Goal: Task Accomplishment & Management: Use online tool/utility

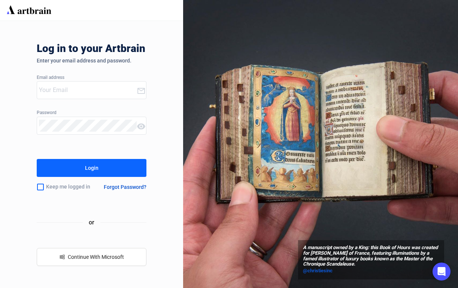
type input "[PERSON_NAME][EMAIL_ADDRESS][DOMAIN_NAME]"
click at [104, 175] on button "Login" at bounding box center [92, 168] width 110 height 18
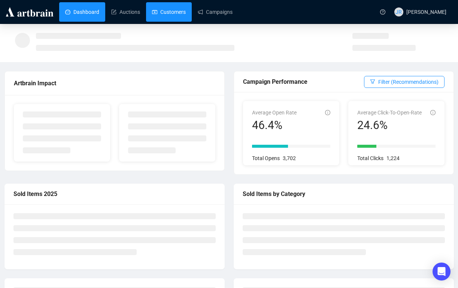
click at [173, 14] on link "Customers" at bounding box center [169, 11] width 34 height 19
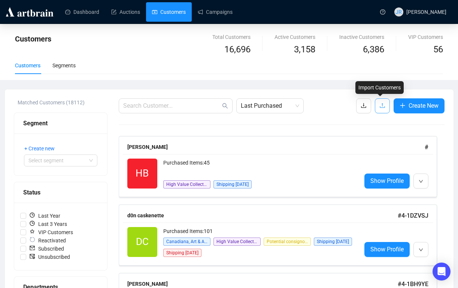
click at [380, 107] on icon "upload" at bounding box center [382, 106] width 6 height 6
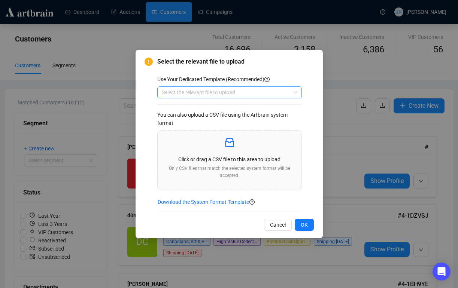
click at [298, 92] on div "Select the relevant file to upload" at bounding box center [229, 92] width 145 height 12
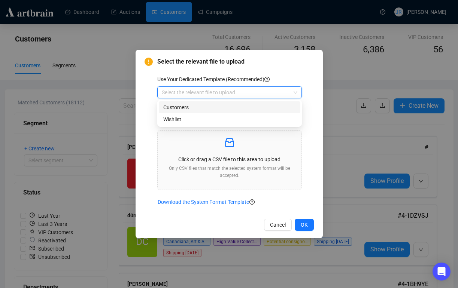
click at [268, 107] on div "Customers" at bounding box center [229, 107] width 133 height 8
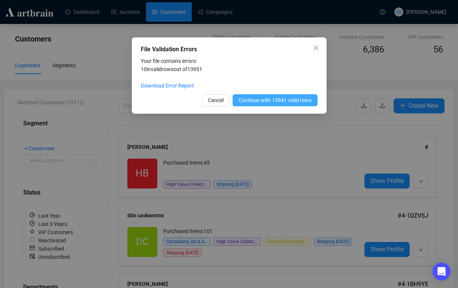
click at [292, 98] on span "Continue with 13941 valid rows" at bounding box center [275, 100] width 73 height 8
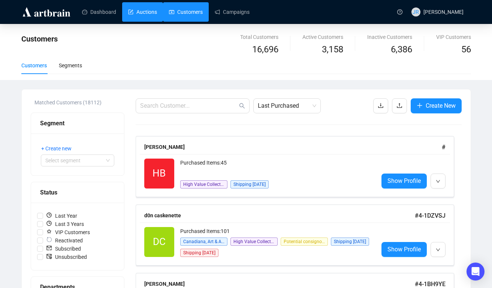
click at [147, 10] on link "Auctions" at bounding box center [142, 11] width 29 height 19
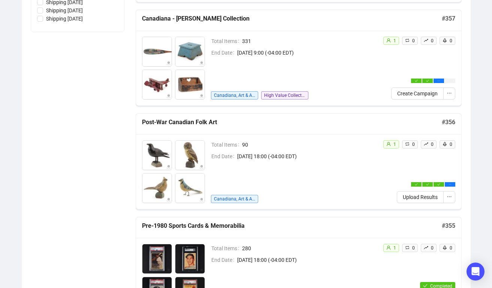
scroll to position [318, 0]
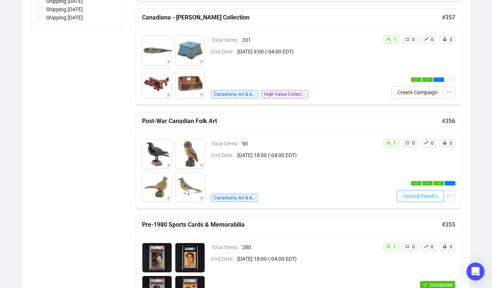
click at [421, 192] on span "Upload Results" at bounding box center [420, 196] width 35 height 8
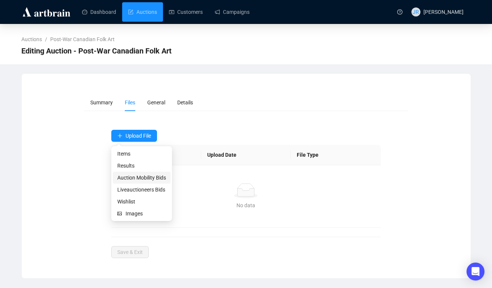
click at [143, 177] on span "Auction Mobility Bids" at bounding box center [141, 178] width 49 height 8
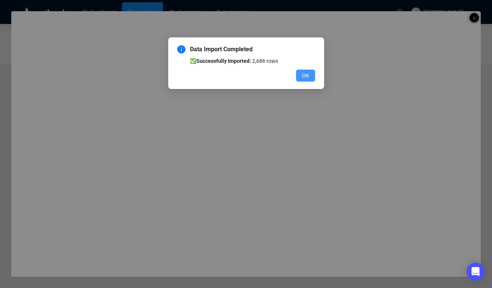
click at [300, 76] on button "OK" at bounding box center [305, 76] width 19 height 12
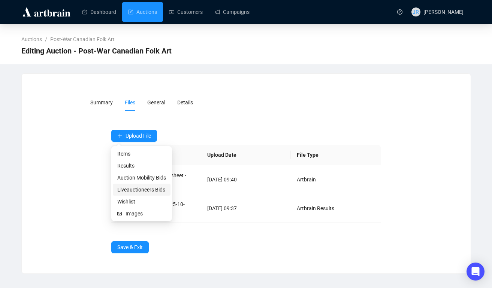
click at [122, 190] on span "Liveauctioneers Bids" at bounding box center [141, 190] width 49 height 8
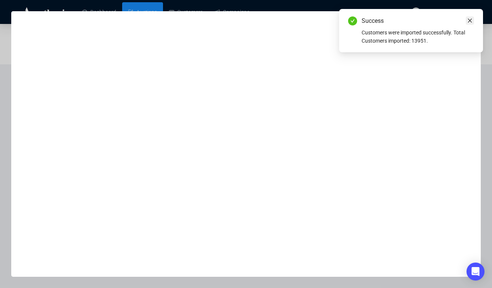
click at [458, 19] on icon "close" at bounding box center [469, 20] width 5 height 5
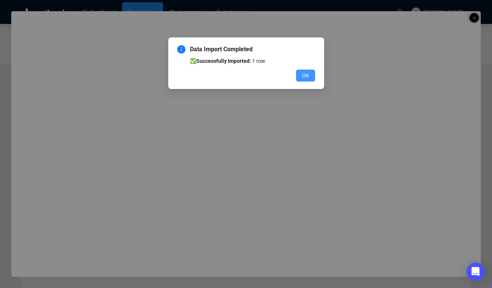
click at [306, 79] on span "OK" at bounding box center [305, 76] width 7 height 8
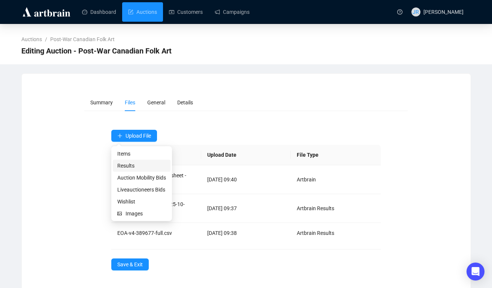
click at [136, 168] on span "Results" at bounding box center [141, 166] width 49 height 8
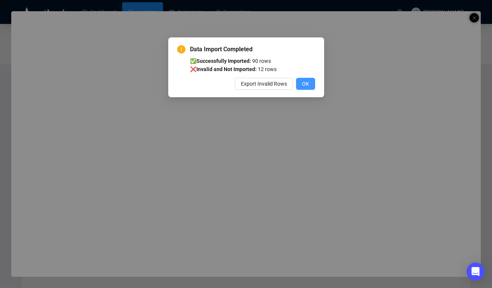
click at [299, 83] on button "OK" at bounding box center [305, 84] width 19 height 12
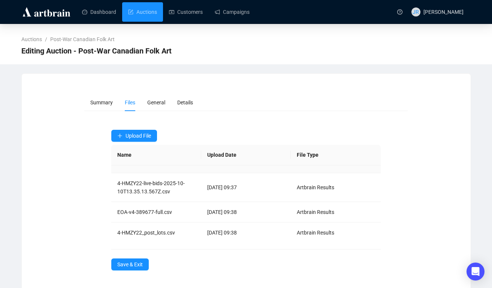
scroll to position [24, 0]
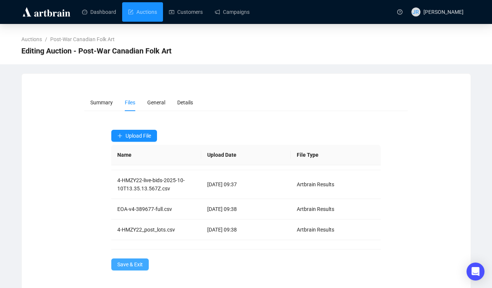
click at [132, 263] on span "Save & Exit" at bounding box center [129, 265] width 25 height 8
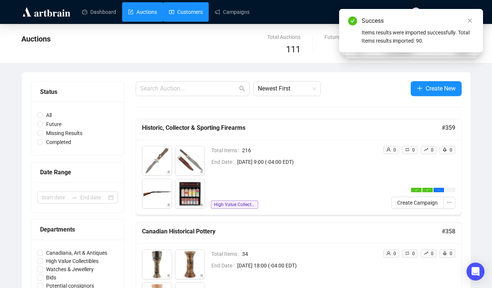
click at [196, 12] on link "Customers" at bounding box center [186, 11] width 34 height 19
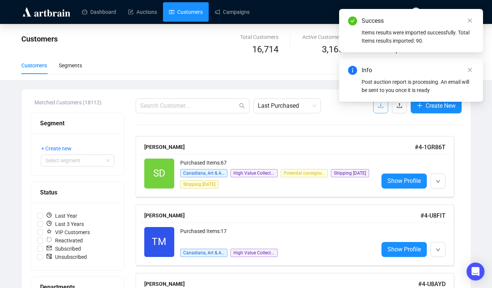
click at [379, 106] on body "Dashboard Auctions Customers Campaigns JR [PERSON_NAME] Customers Total Custome…" at bounding box center [246, 144] width 492 height 288
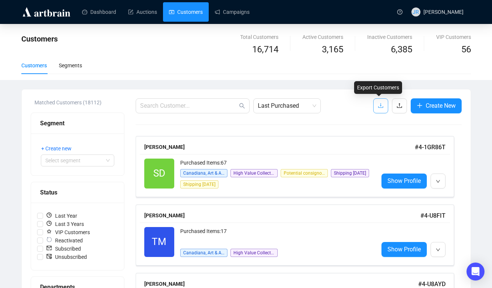
click at [380, 102] on span "button" at bounding box center [380, 105] width 6 height 9
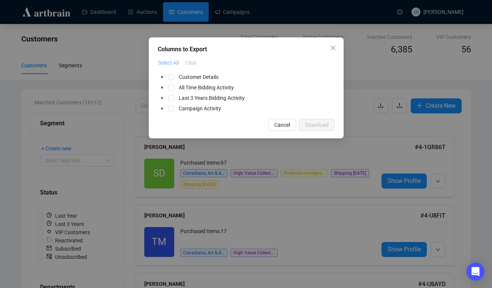
click at [169, 62] on span "Select All" at bounding box center [168, 63] width 21 height 8
click at [308, 124] on span "Download" at bounding box center [317, 125] width 24 height 8
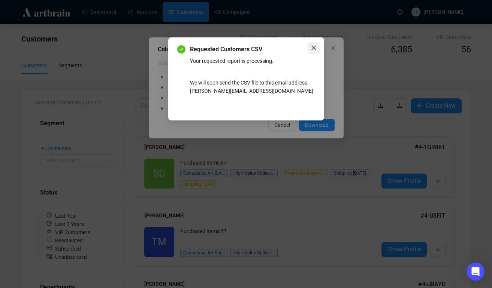
click at [310, 45] on icon "close" at bounding box center [313, 48] width 6 height 6
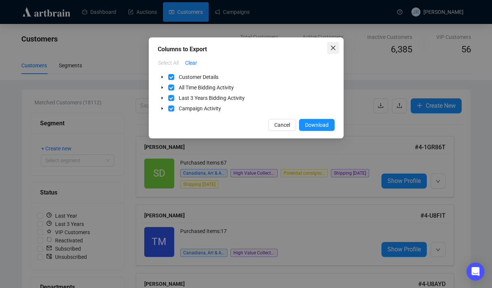
click at [329, 45] on button "Close" at bounding box center [333, 48] width 12 height 12
